Goal: Find specific page/section: Find specific page/section

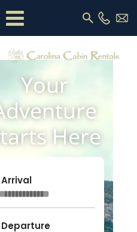
scroll to position [5053, 24]
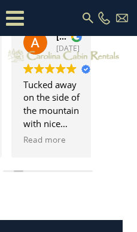
click at [116, 140] on span "Read more" at bounding box center [137, 139] width 43 height 11
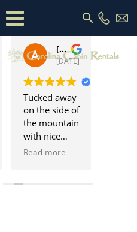
scroll to position [4446, 0]
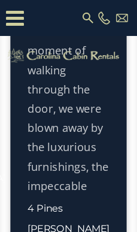
click at [68, 116] on p "From the moment of walking through the door, we were blown away by the luxuriou…" at bounding box center [69, 224] width 82 height 405
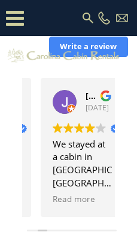
scroll to position [1095, 0]
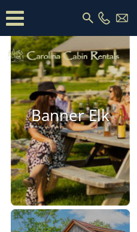
click at [70, 116] on h4 "Banner Elk" at bounding box center [70, 116] width 119 height 19
